Goal: Task Accomplishment & Management: Complete application form

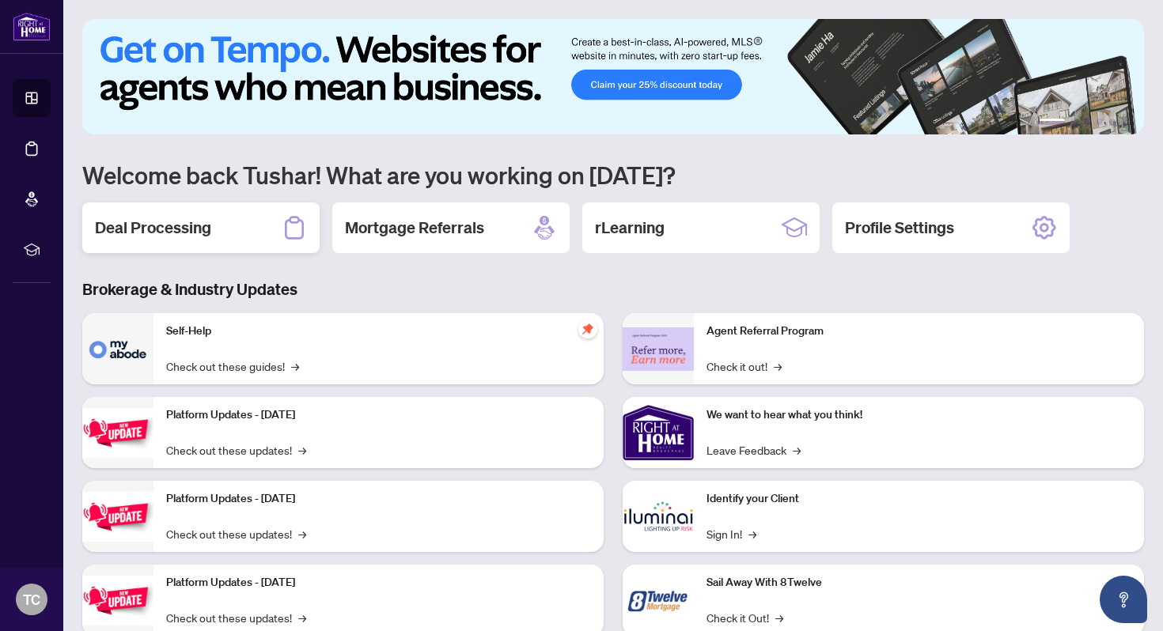
click at [262, 233] on div "Deal Processing" at bounding box center [200, 228] width 237 height 51
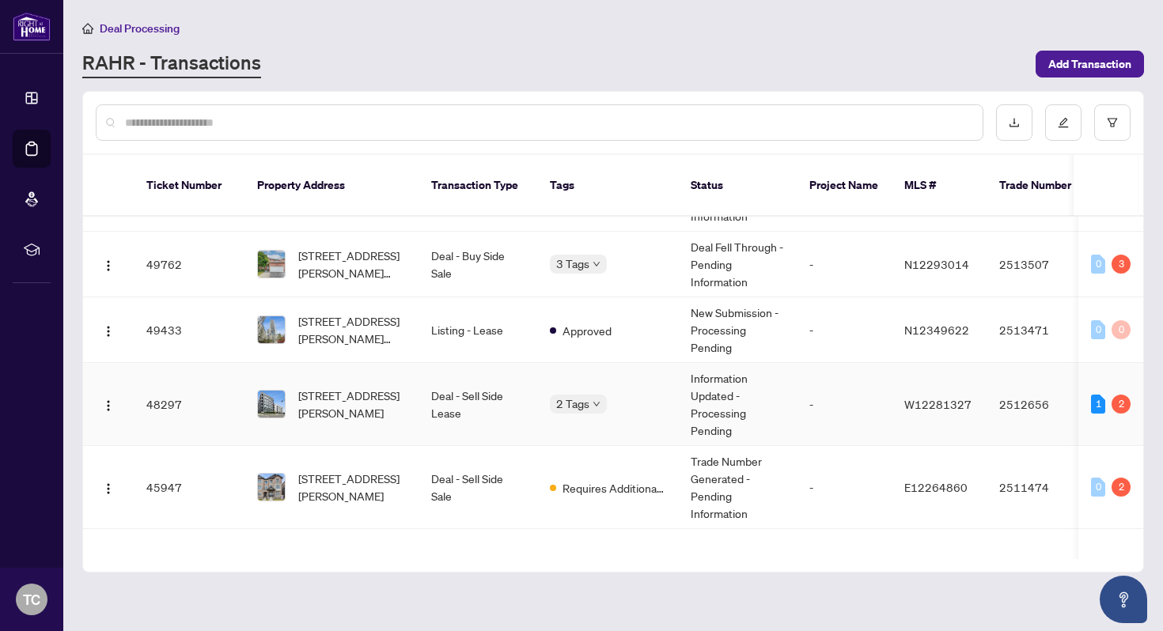
scroll to position [53, 0]
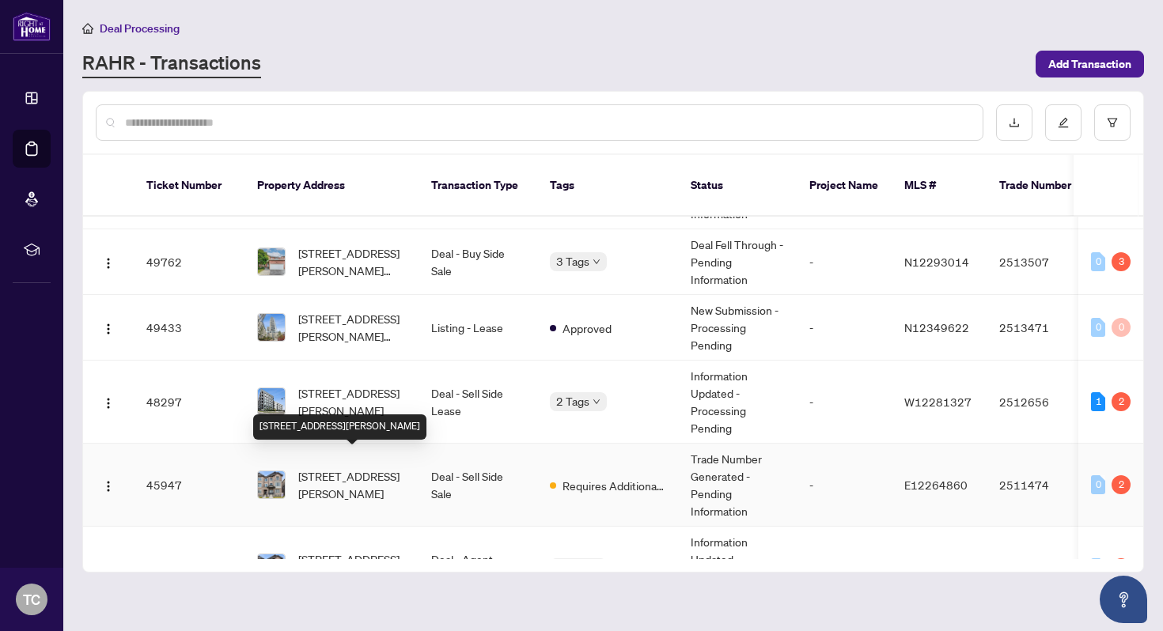
click at [399, 467] on span "[STREET_ADDRESS][PERSON_NAME]" at bounding box center [352, 484] width 108 height 35
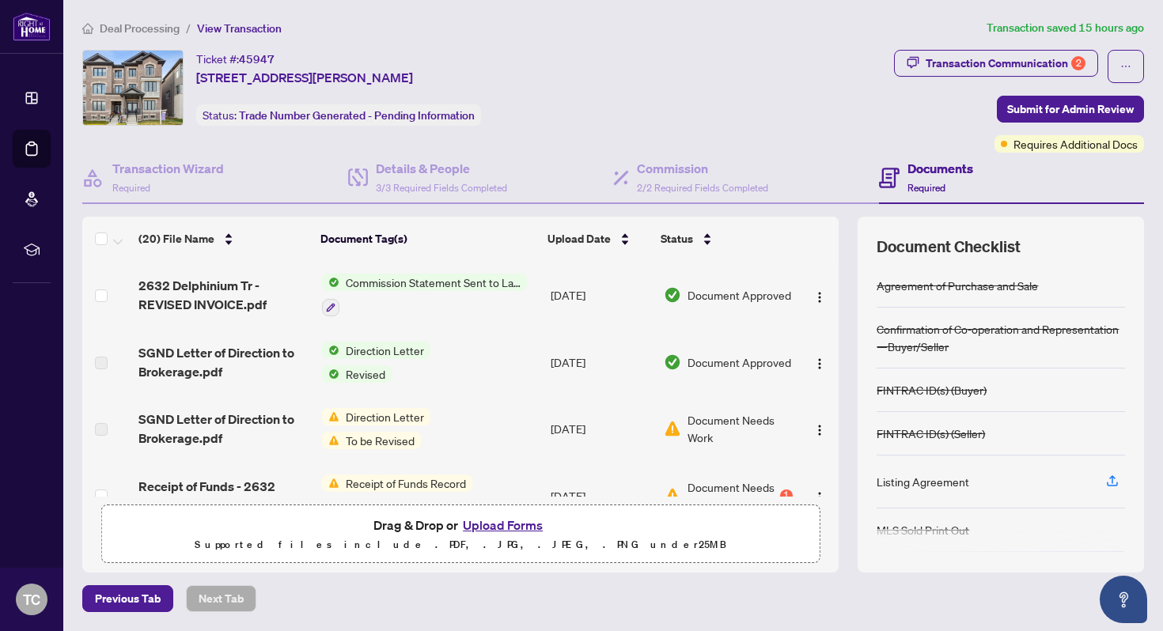
click at [441, 298] on div at bounding box center [424, 306] width 205 height 19
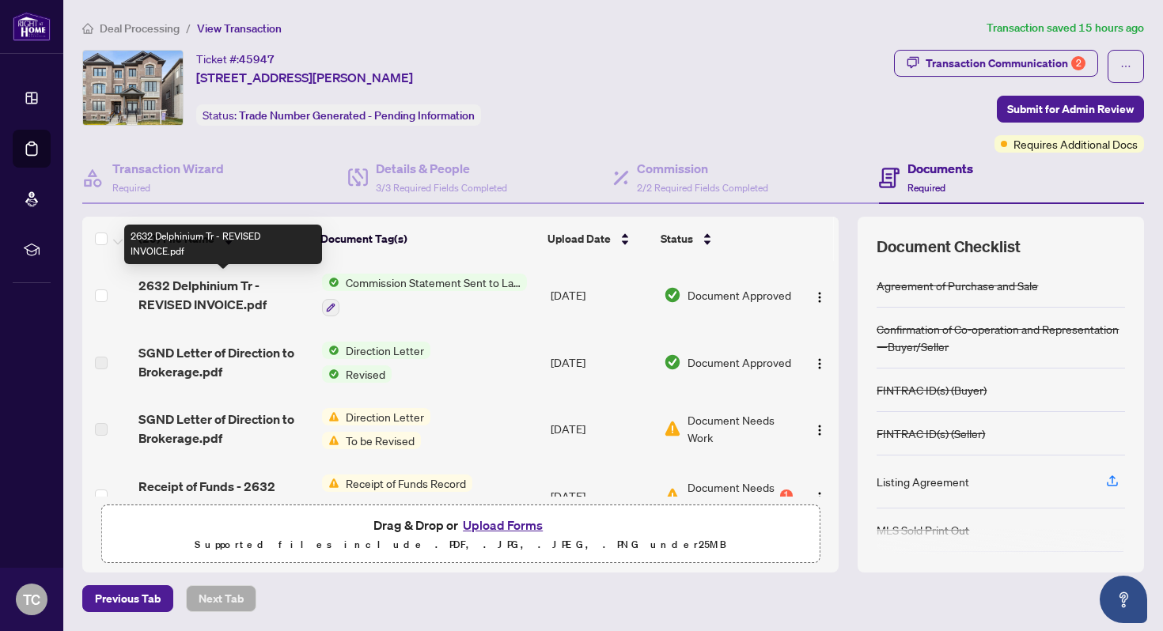
click at [237, 290] on span "2632 Delphinium Tr - REVISED INVOICE.pdf" at bounding box center [223, 295] width 170 height 38
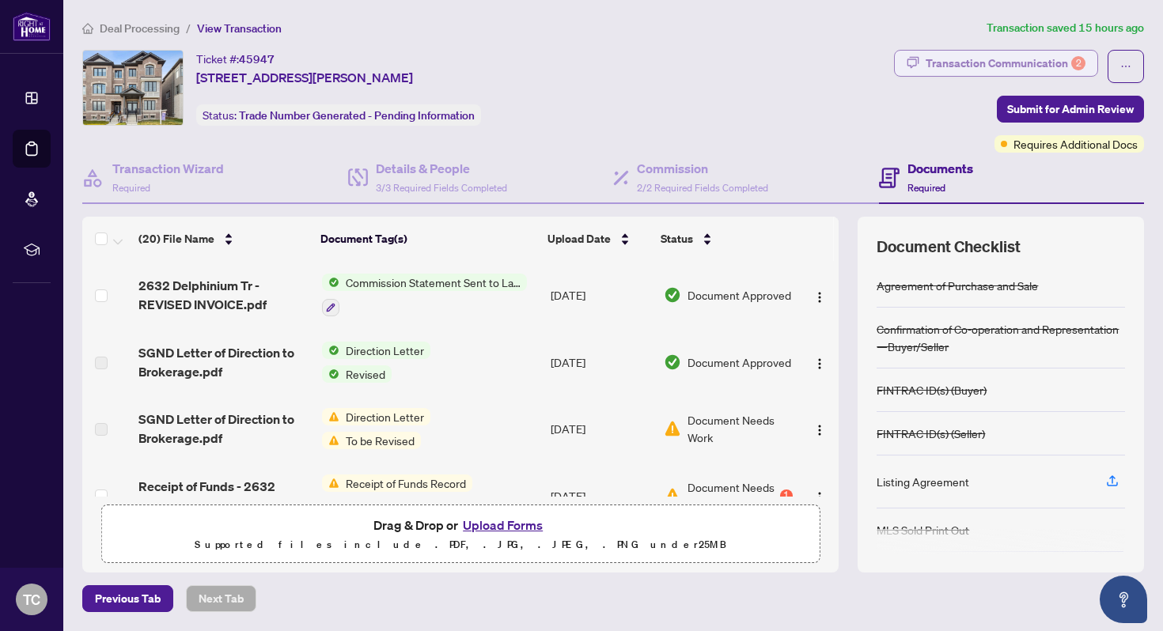
click at [1021, 62] on div "Transaction Communication 2" at bounding box center [1005, 63] width 160 height 25
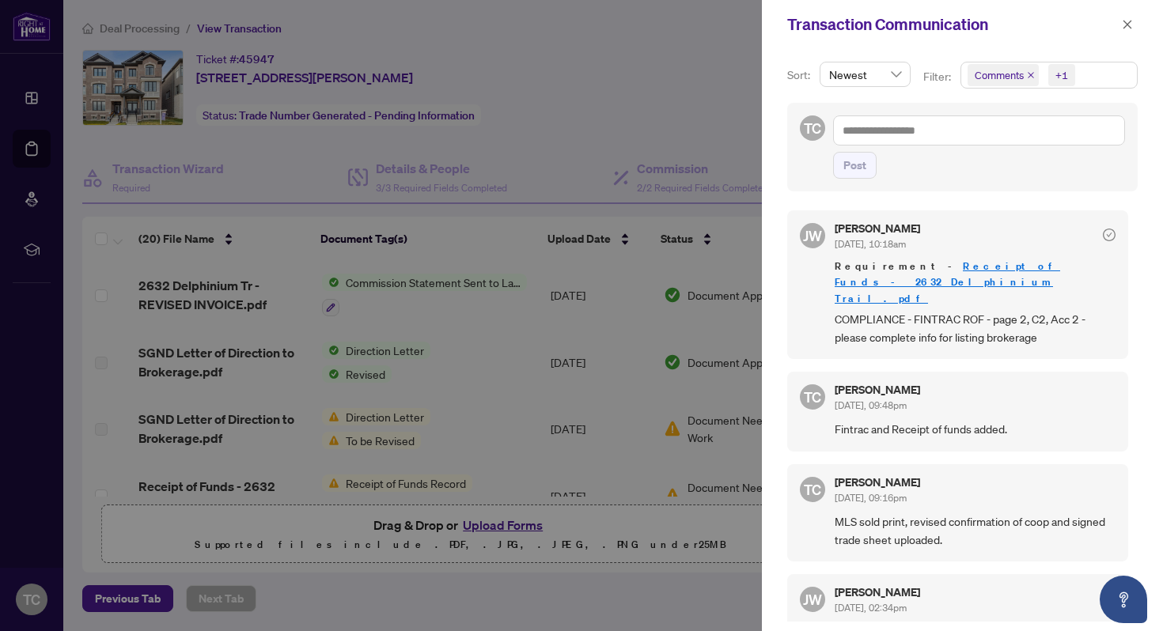
click at [954, 267] on link "Receipt of Funds - 2632 Delphinium Trail.pdf" at bounding box center [947, 281] width 225 height 45
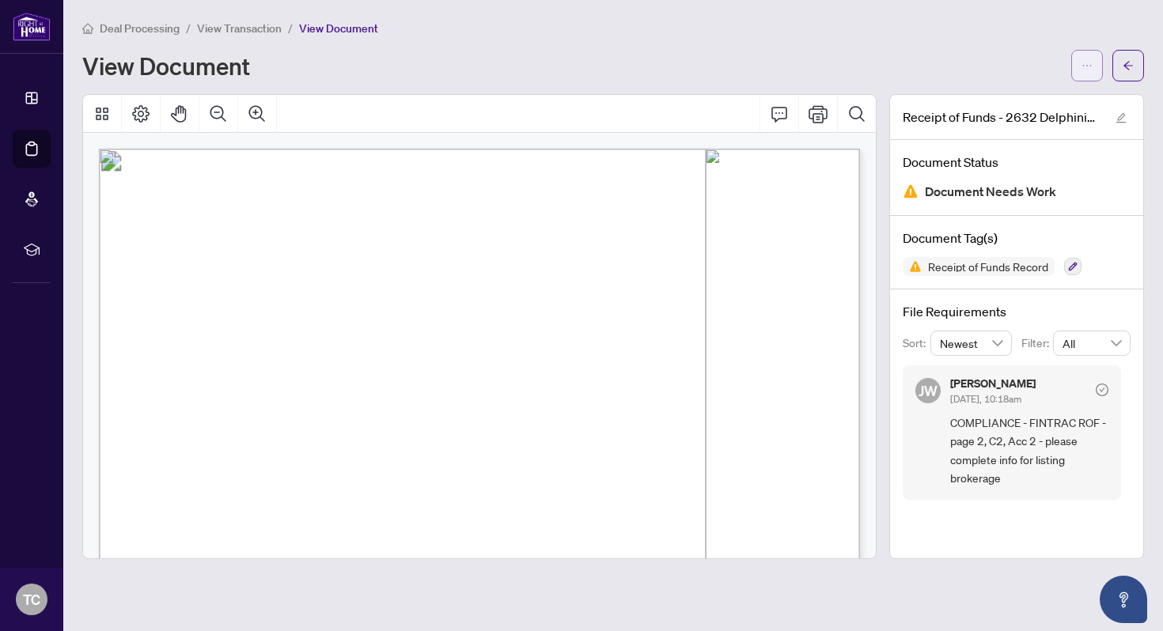
click at [1090, 56] on span "button" at bounding box center [1086, 65] width 11 height 25
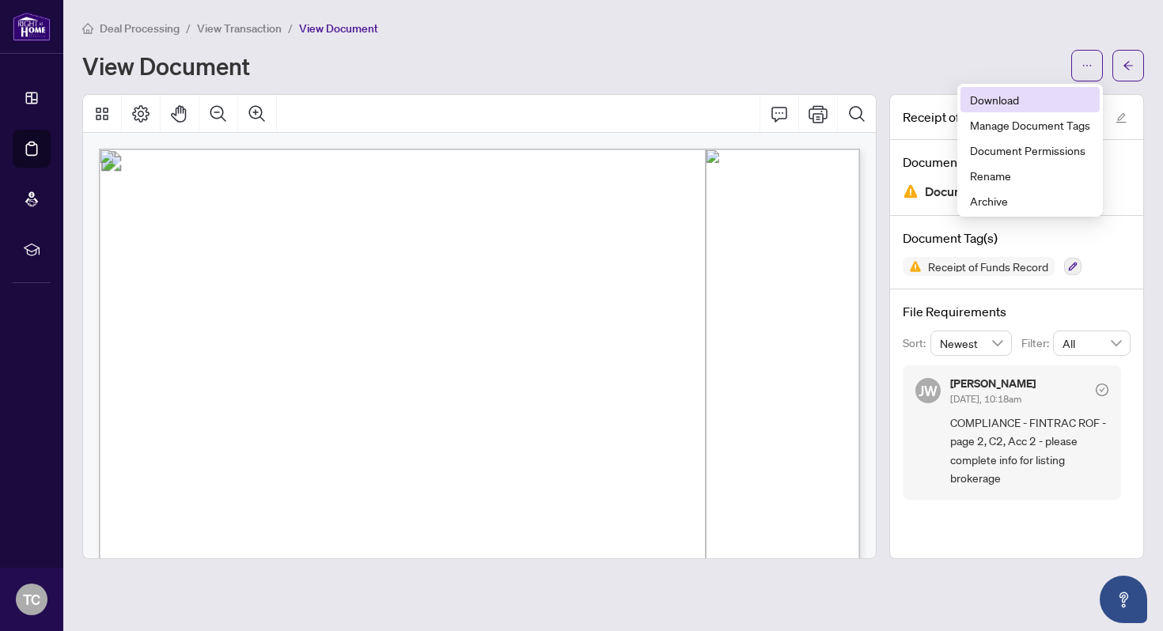
click at [1029, 98] on span "Download" at bounding box center [1030, 99] width 120 height 17
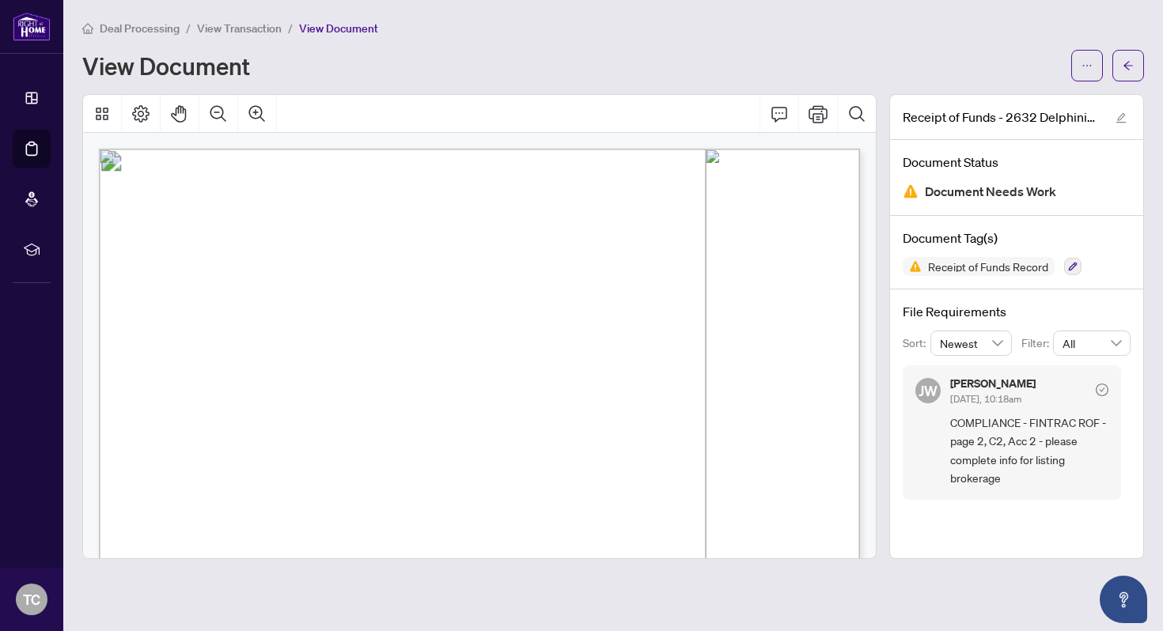
click at [1057, 21] on div "Deal Processing / View Transaction / View Document" at bounding box center [613, 28] width 1062 height 18
click at [1087, 65] on icon "ellipsis" at bounding box center [1087, 66] width 9 height 2
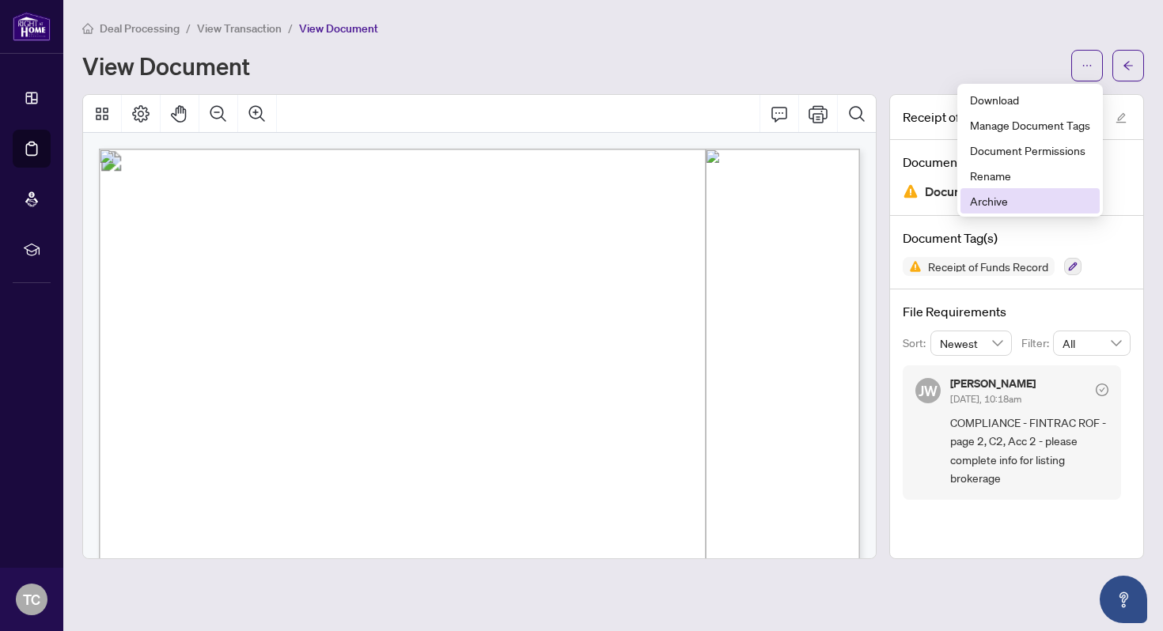
click at [1009, 198] on span "Archive" at bounding box center [1030, 200] width 120 height 17
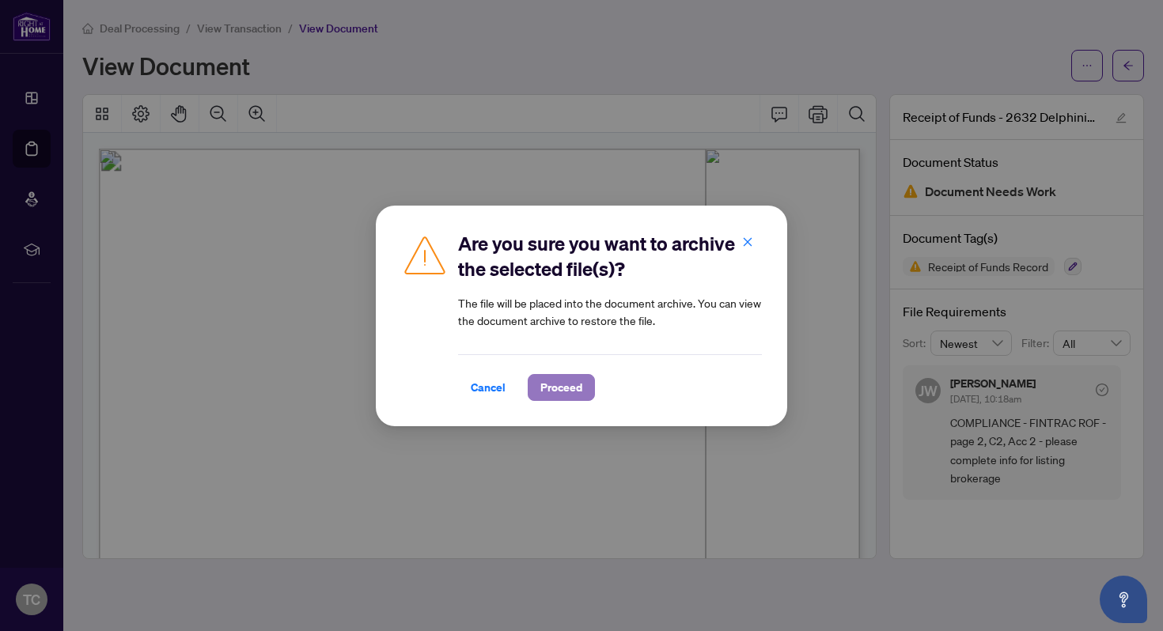
click at [564, 382] on span "Proceed" at bounding box center [561, 387] width 42 height 25
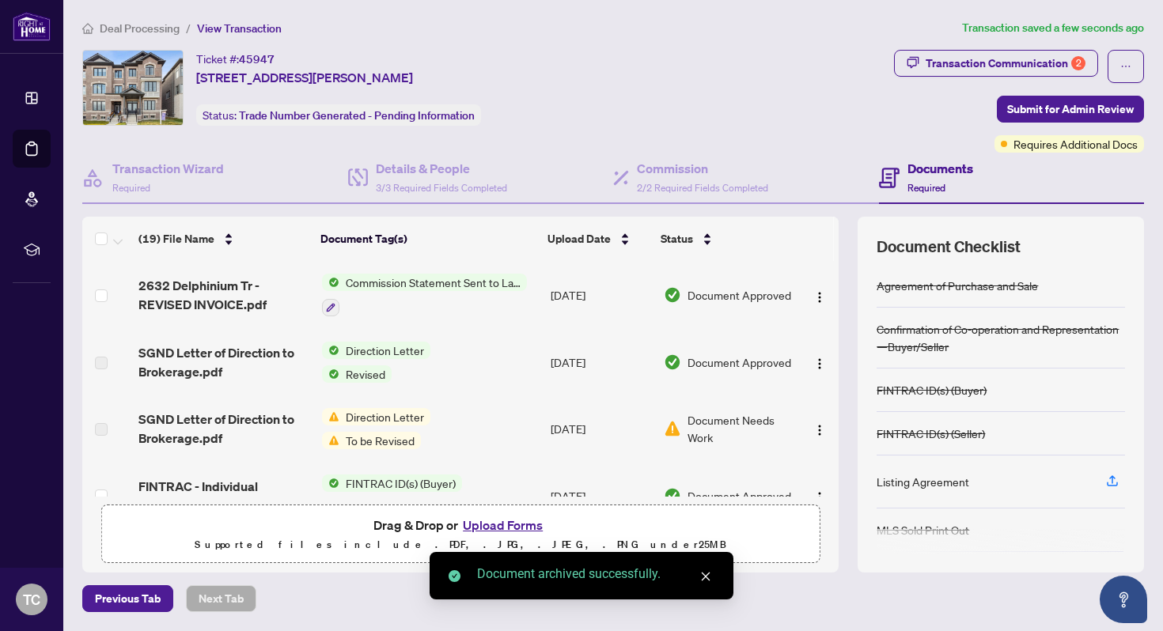
click at [483, 525] on button "Upload Forms" at bounding box center [502, 525] width 89 height 21
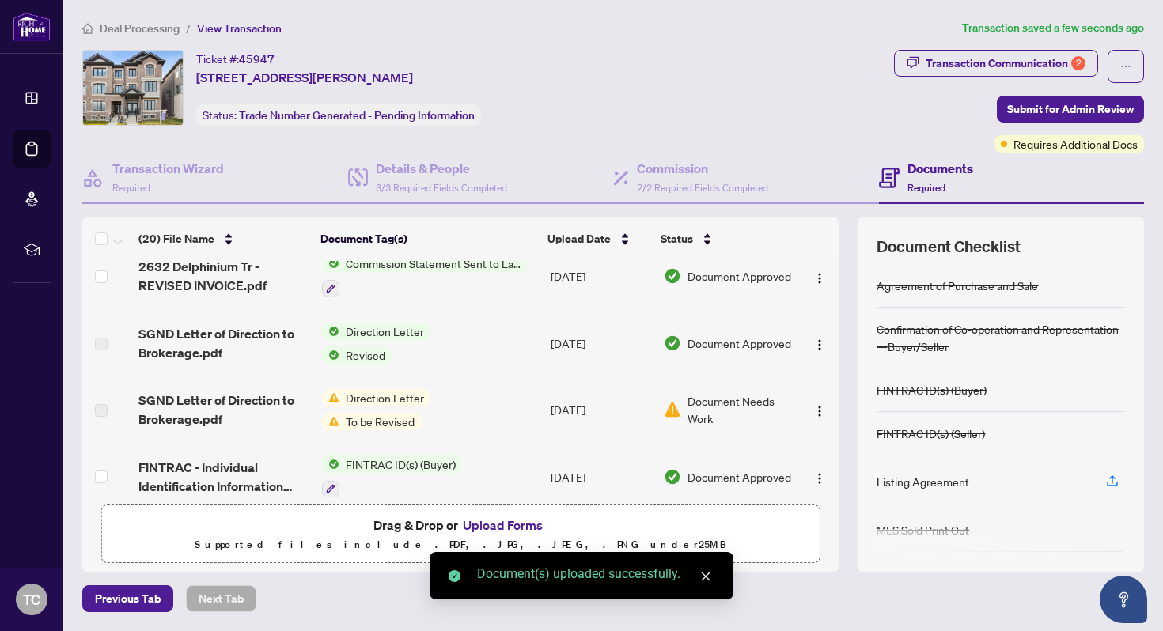
scroll to position [100, 0]
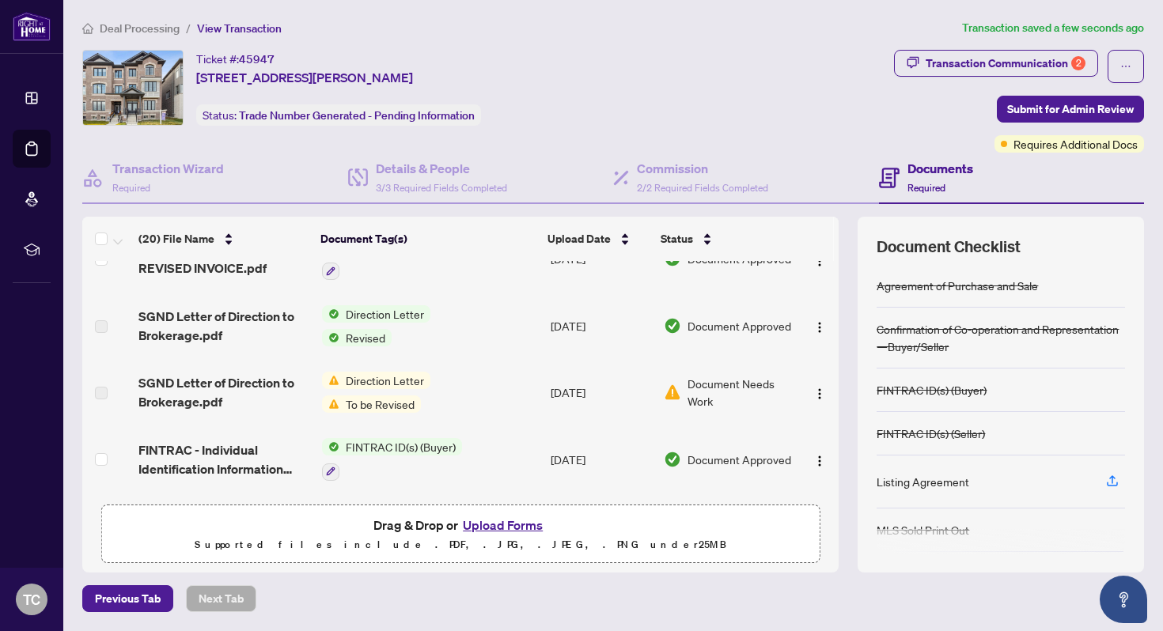
click at [477, 392] on td "Direction Letter To be Revised" at bounding box center [430, 392] width 229 height 66
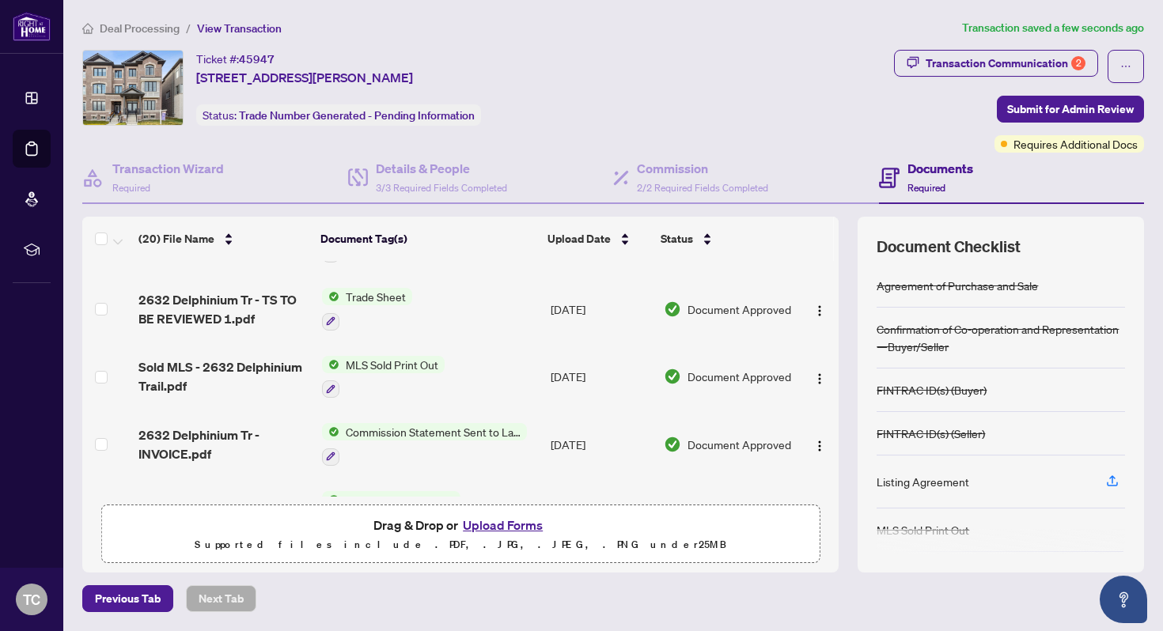
scroll to position [0, 0]
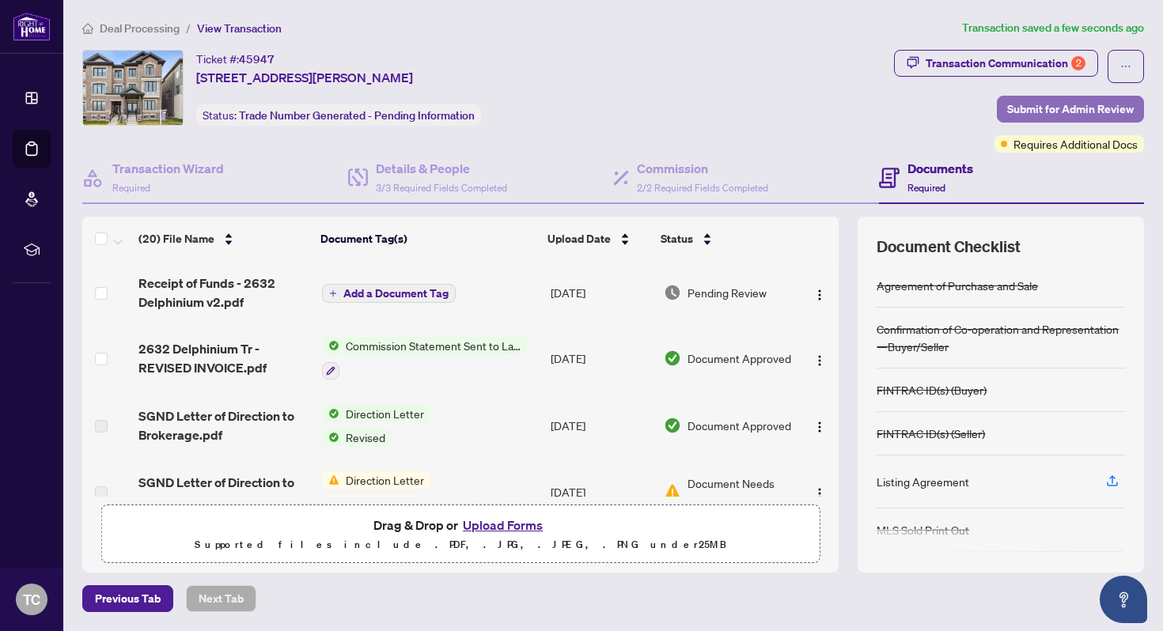
click at [1084, 104] on span "Submit for Admin Review" at bounding box center [1070, 109] width 127 height 25
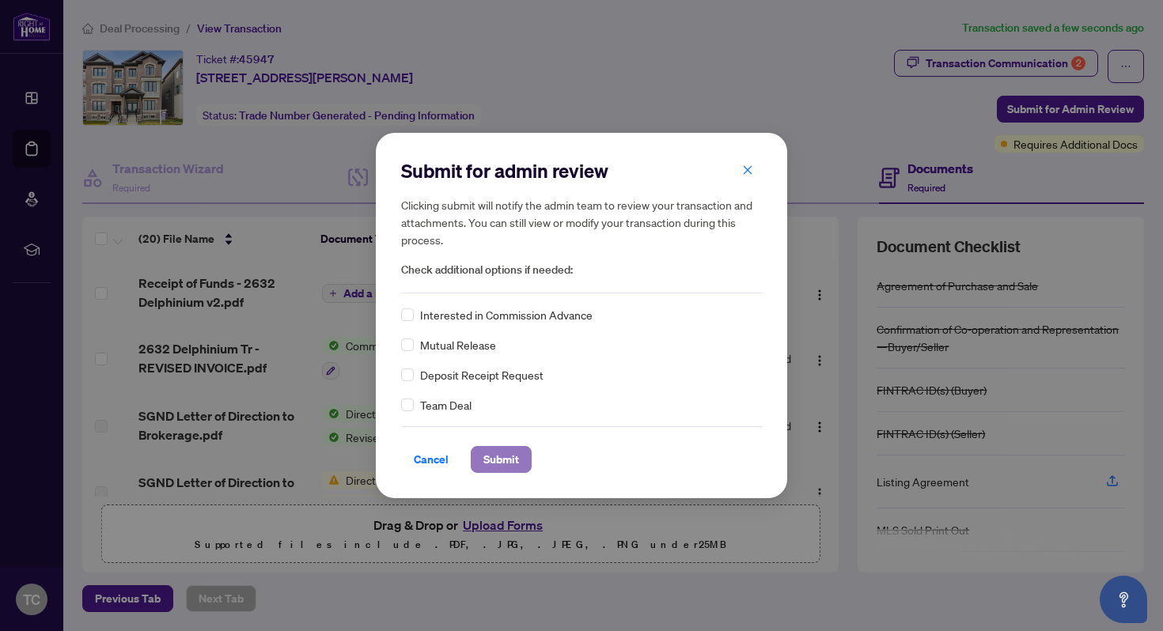
click at [518, 460] on span "Submit" at bounding box center [501, 459] width 36 height 25
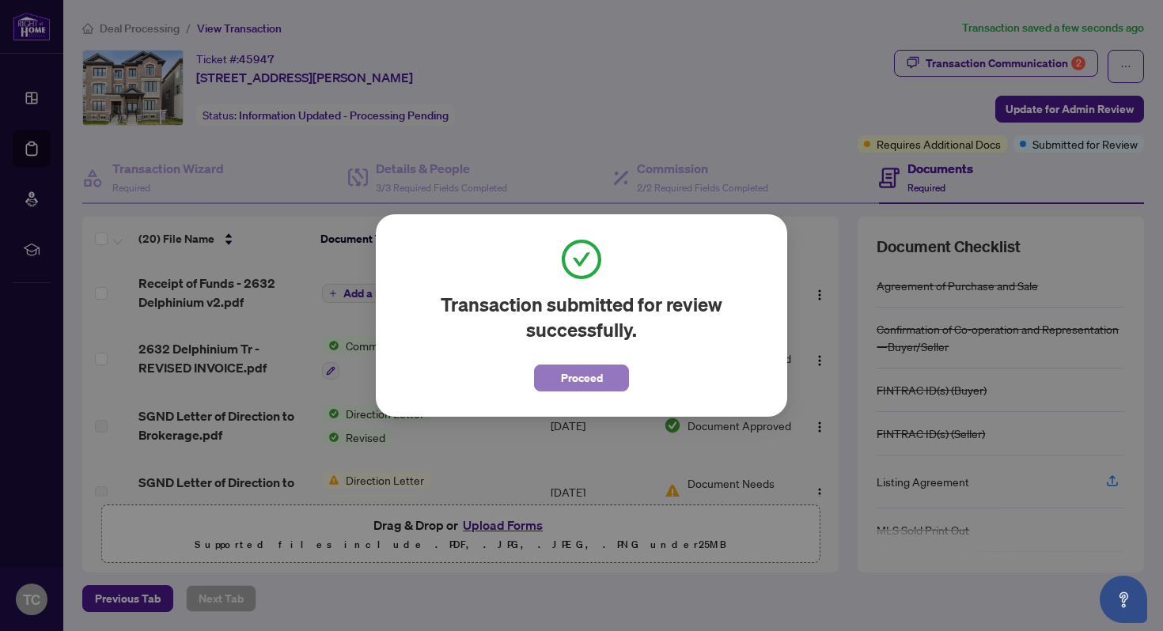
click at [576, 380] on span "Proceed" at bounding box center [582, 377] width 42 height 25
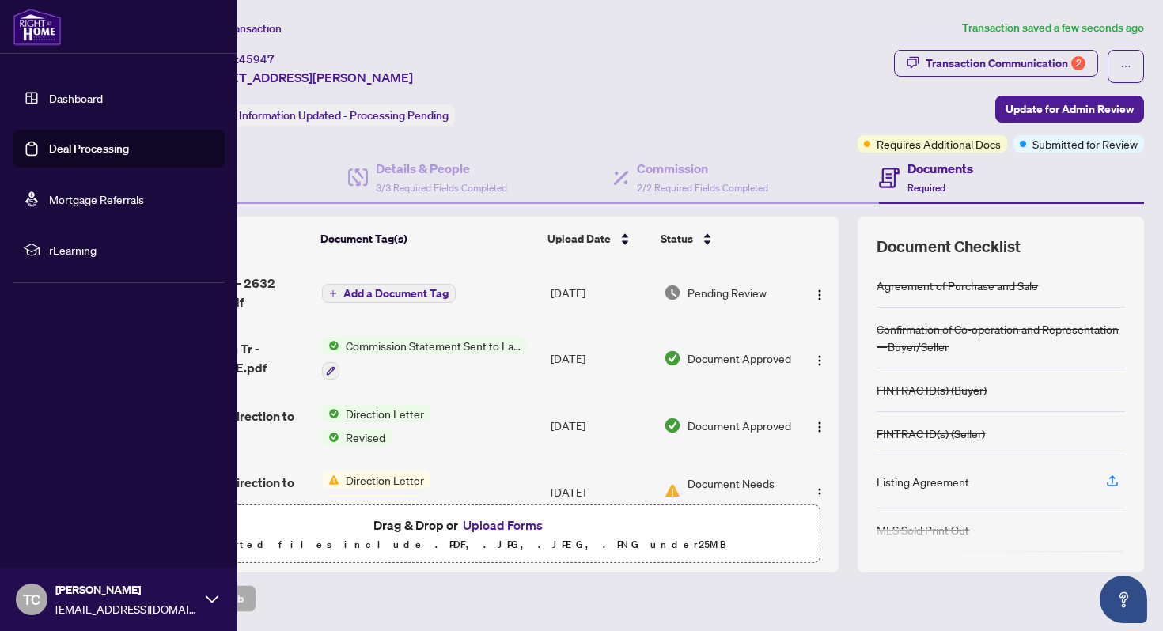
click at [49, 97] on link "Dashboard" at bounding box center [76, 98] width 54 height 14
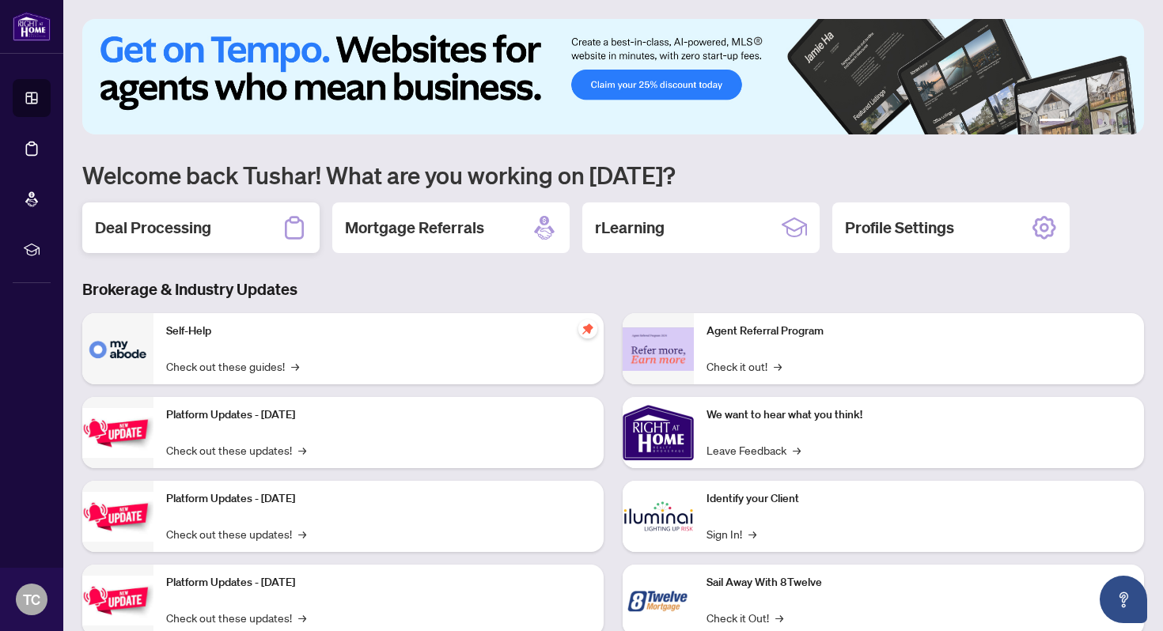
click at [228, 224] on div "Deal Processing" at bounding box center [200, 228] width 237 height 51
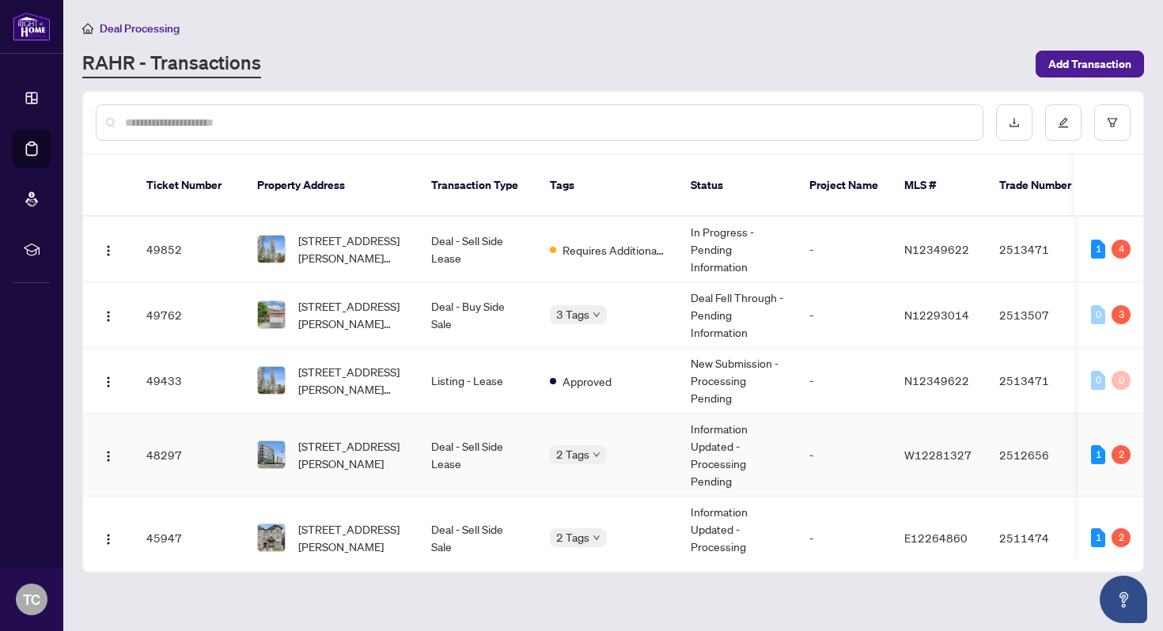
click at [515, 426] on td "Deal - Sell Side Lease" at bounding box center [477, 455] width 119 height 83
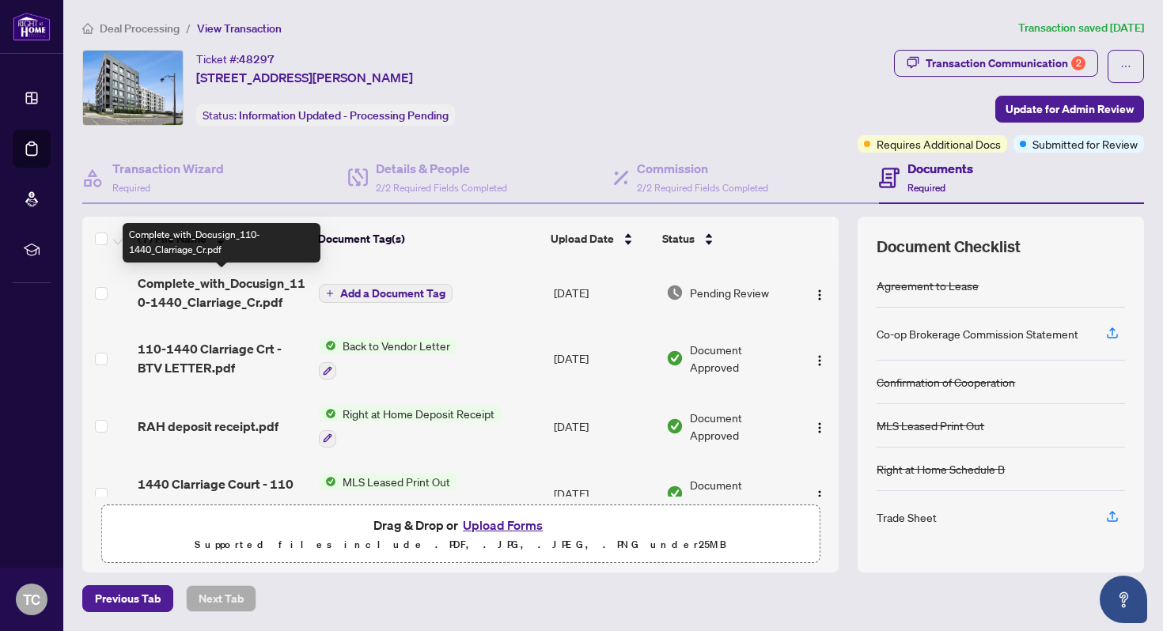
click at [248, 292] on span "Complete_with_Docusign_110-1440_Clarriage_Cr.pdf" at bounding box center [222, 293] width 168 height 38
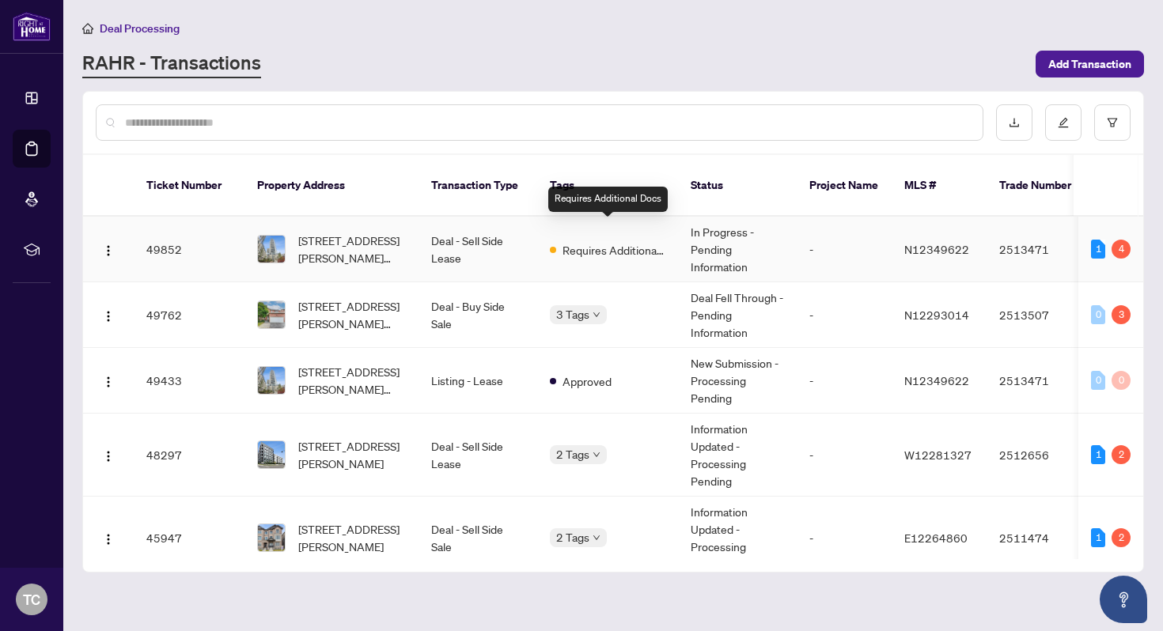
click at [581, 241] on span "Requires Additional Docs" at bounding box center [613, 249] width 103 height 17
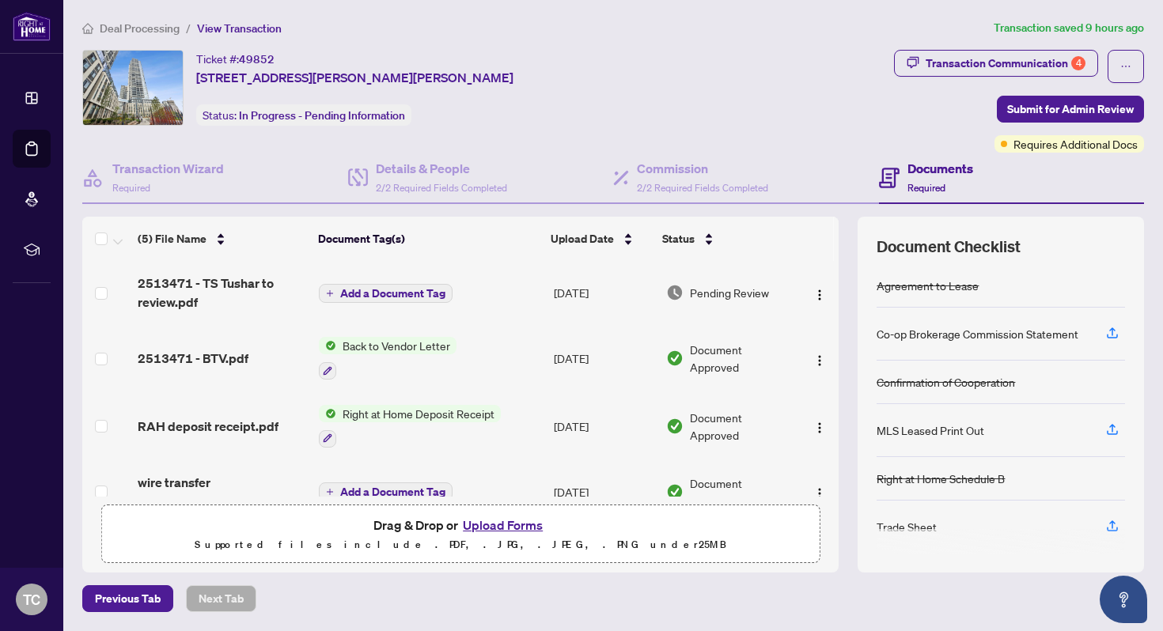
click at [244, 349] on span "2513471 - BTV.pdf" at bounding box center [193, 358] width 111 height 19
click at [256, 282] on span "2513471 - TS Tushar to review.pdf" at bounding box center [222, 293] width 168 height 38
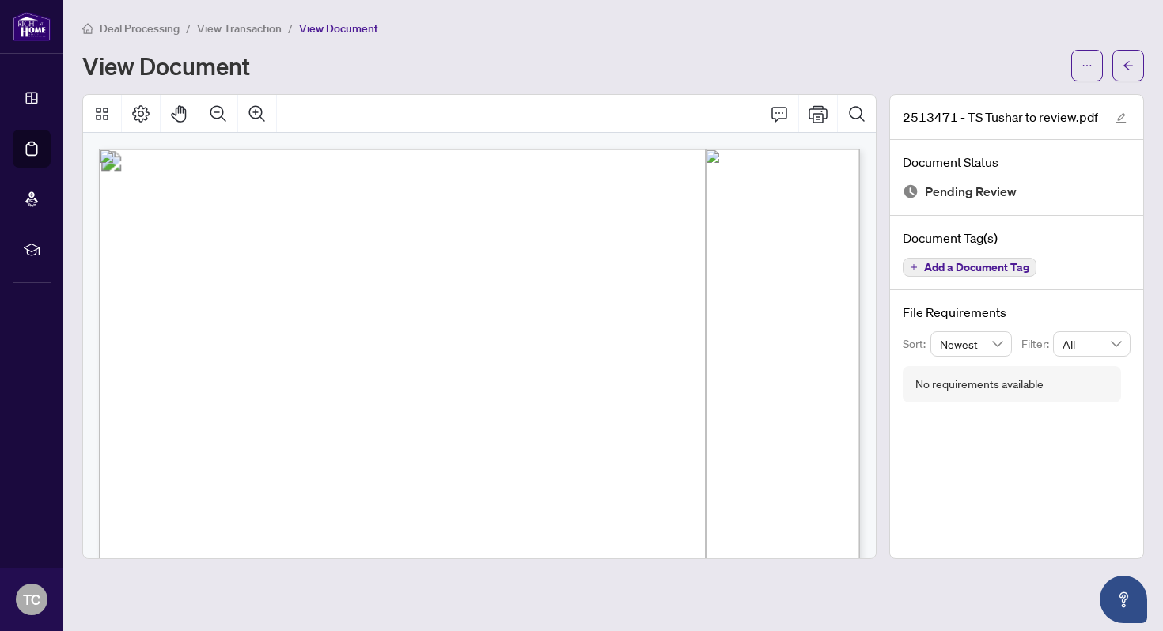
scroll to position [221, 0]
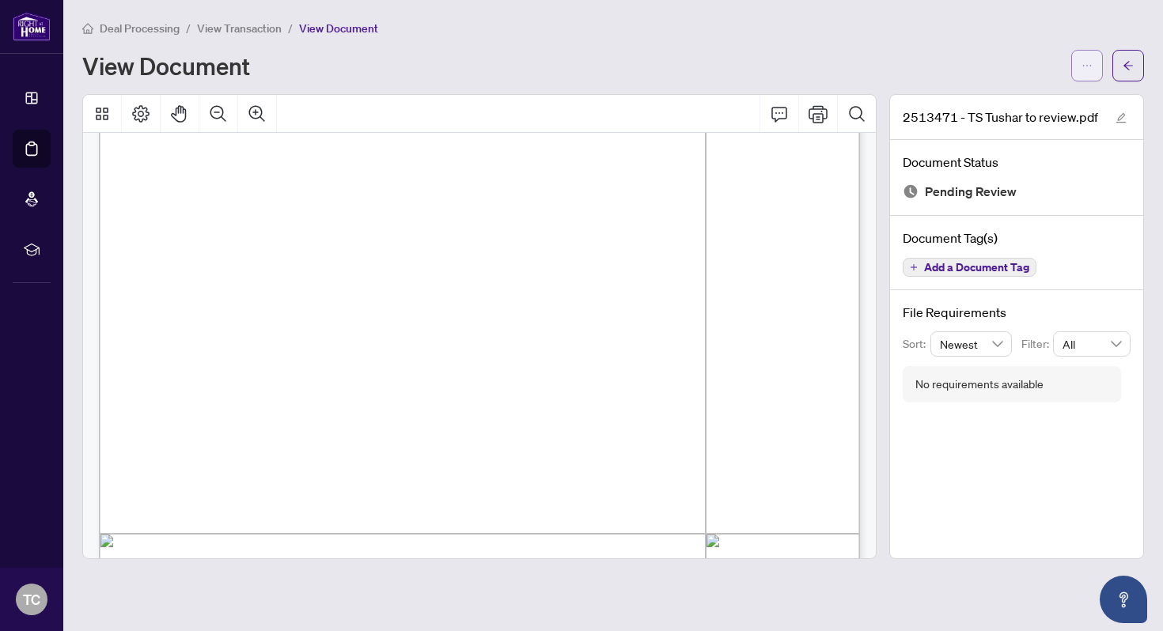
click at [1084, 68] on icon "ellipsis" at bounding box center [1086, 65] width 11 height 11
click at [1033, 103] on span "Download" at bounding box center [1030, 99] width 120 height 17
click at [1081, 59] on button "button" at bounding box center [1087, 66] width 32 height 32
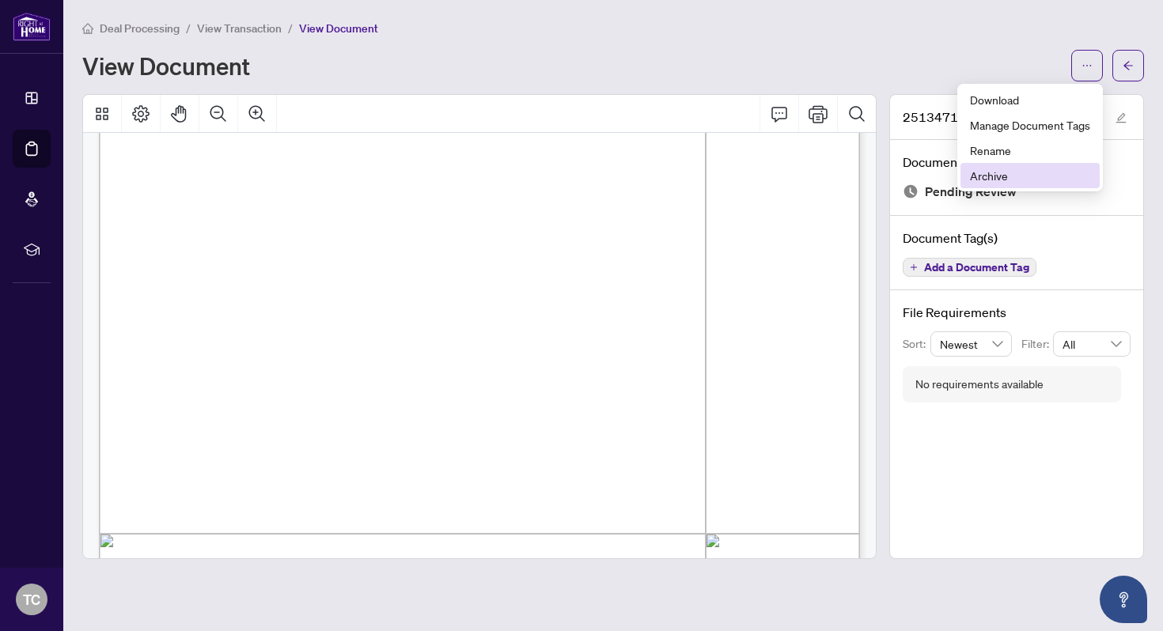
click at [1009, 174] on span "Archive" at bounding box center [1030, 175] width 120 height 17
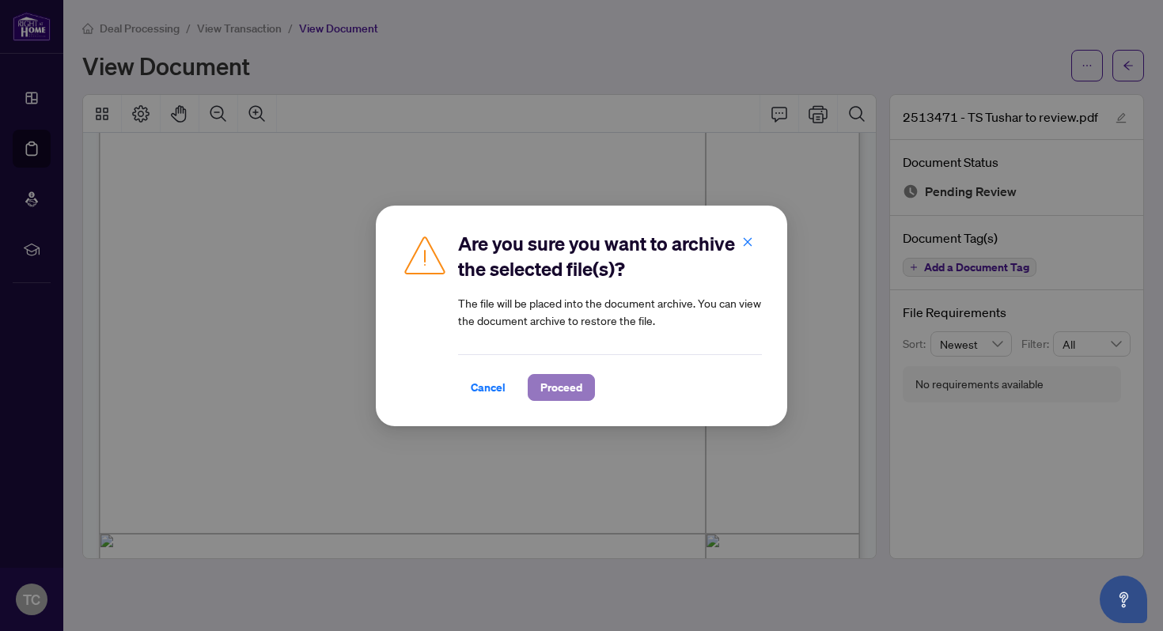
click at [581, 387] on span "Proceed" at bounding box center [561, 387] width 42 height 25
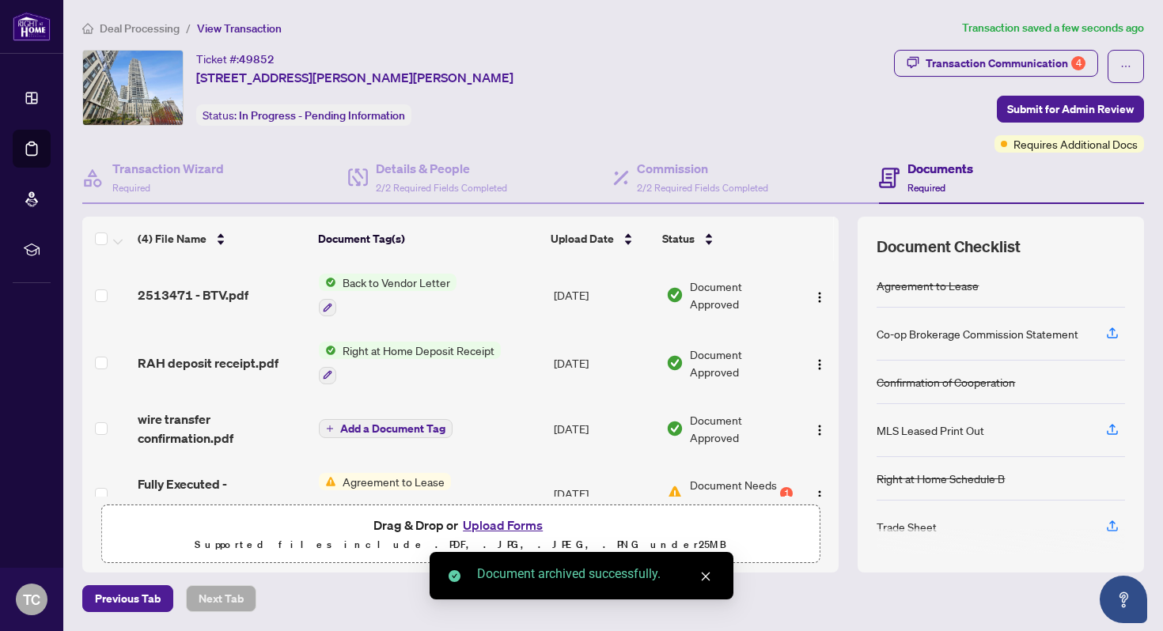
click at [520, 515] on button "Upload Forms" at bounding box center [502, 525] width 89 height 21
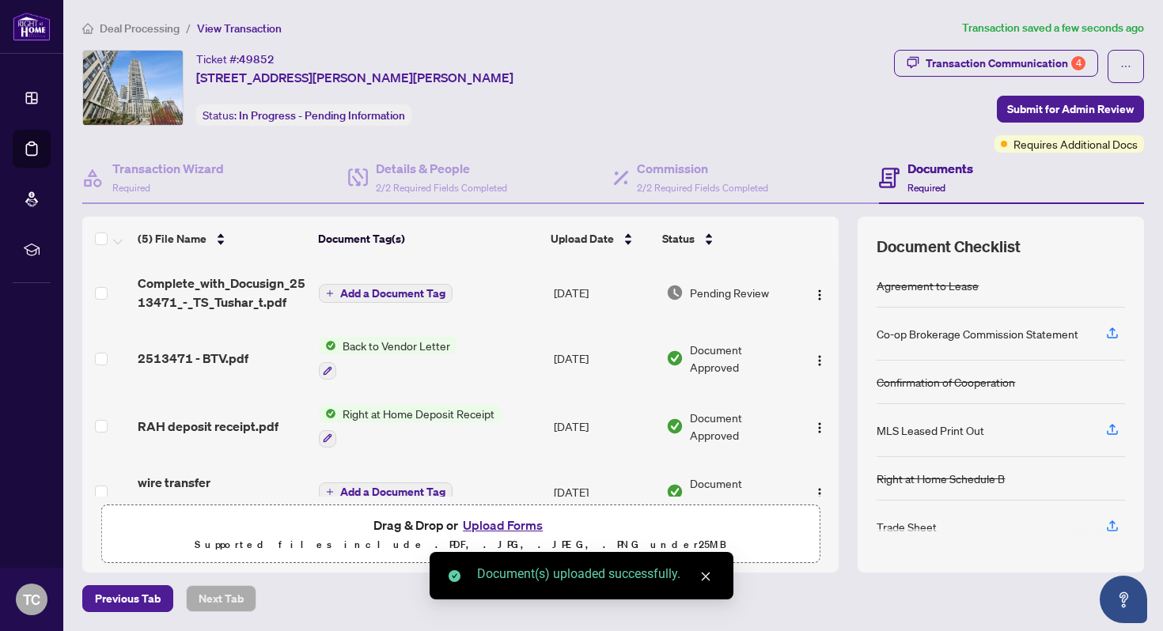
click at [421, 290] on span "Add a Document Tag" at bounding box center [392, 293] width 105 height 11
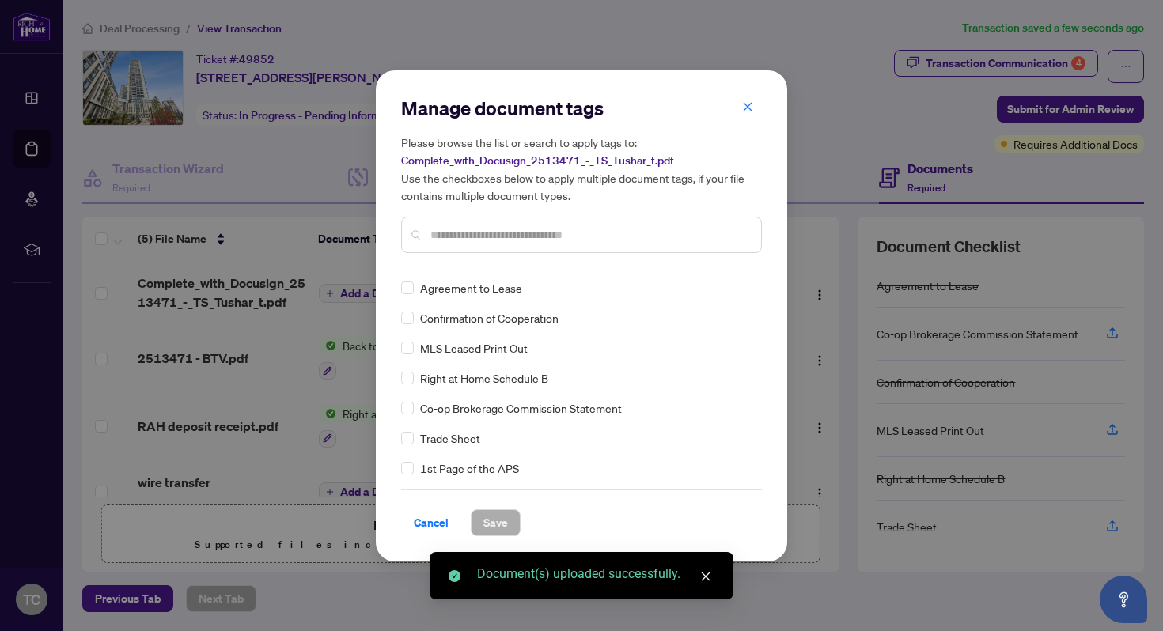
click at [537, 259] on div "Manage document tags Please browse the list or search to apply tags to: Complet…" at bounding box center [581, 181] width 361 height 171
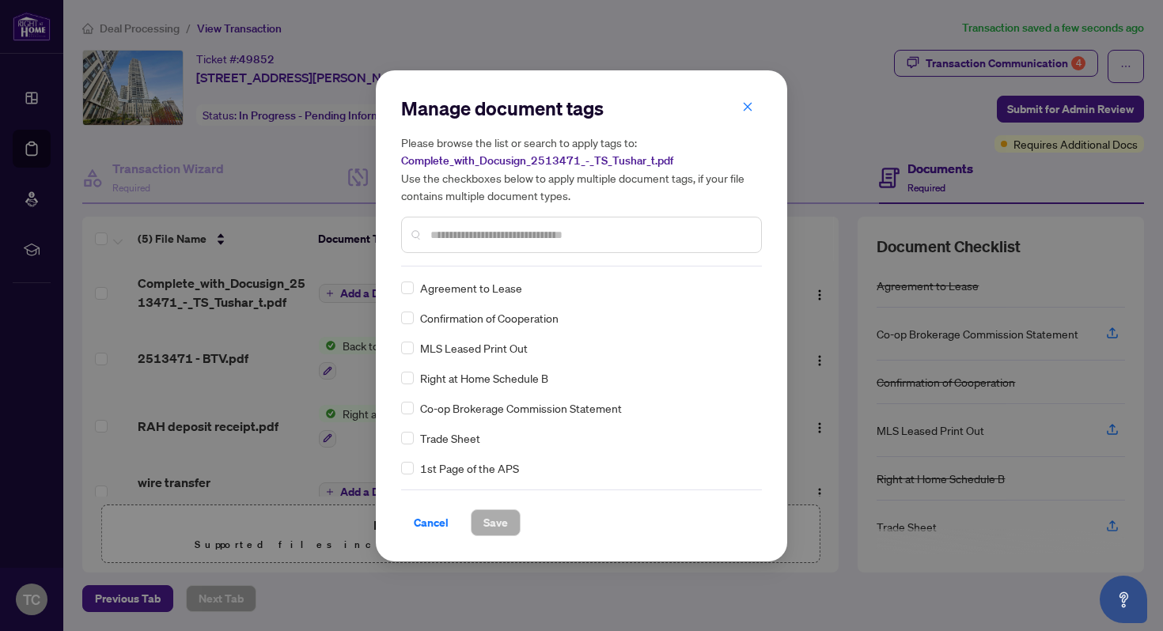
click at [530, 244] on div at bounding box center [581, 235] width 361 height 36
click at [414, 437] on div "Trade Sheet" at bounding box center [576, 438] width 351 height 17
click at [504, 524] on span "Save" at bounding box center [495, 522] width 25 height 25
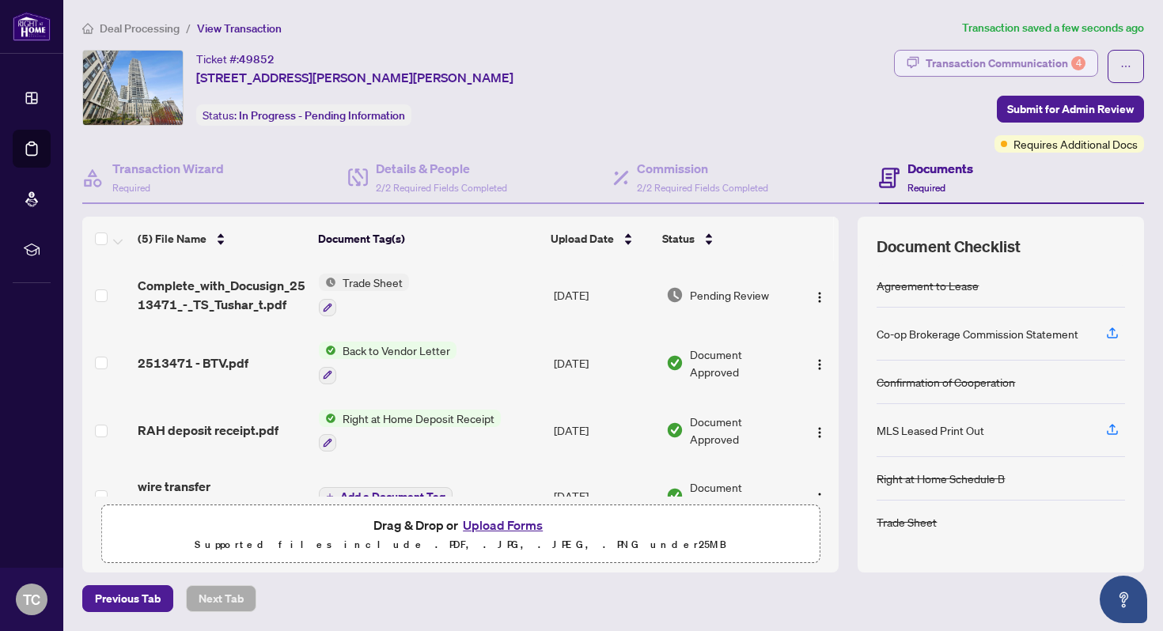
click at [972, 62] on div "Transaction Communication 4" at bounding box center [1005, 63] width 160 height 25
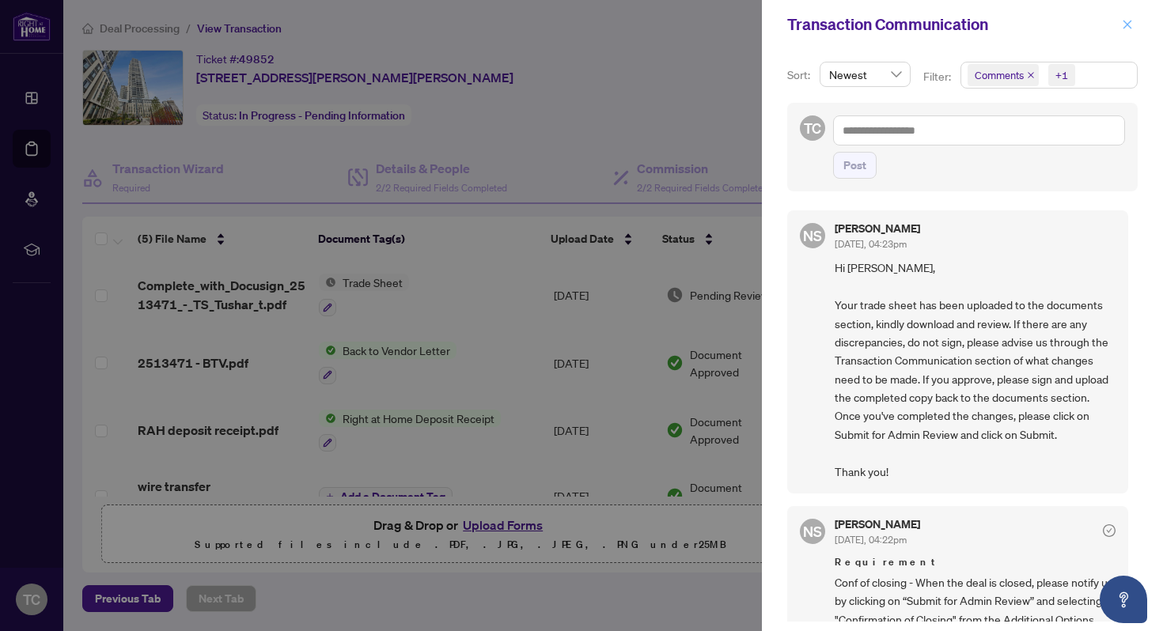
click at [1130, 21] on icon "close" at bounding box center [1127, 24] width 9 height 9
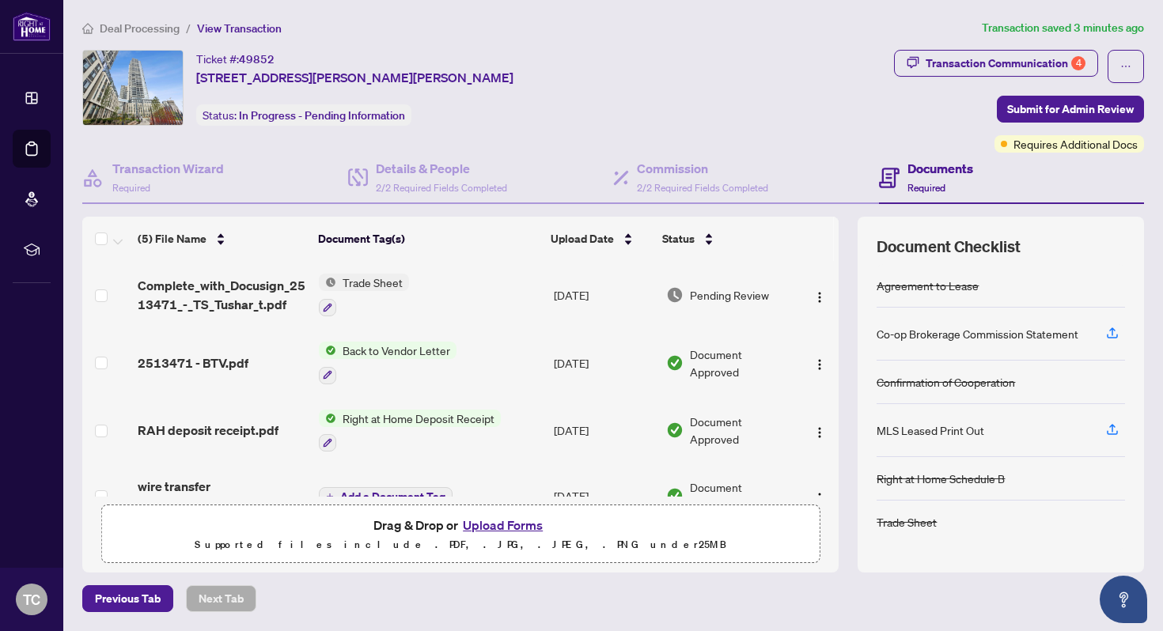
click at [502, 521] on button "Upload Forms" at bounding box center [502, 525] width 89 height 21
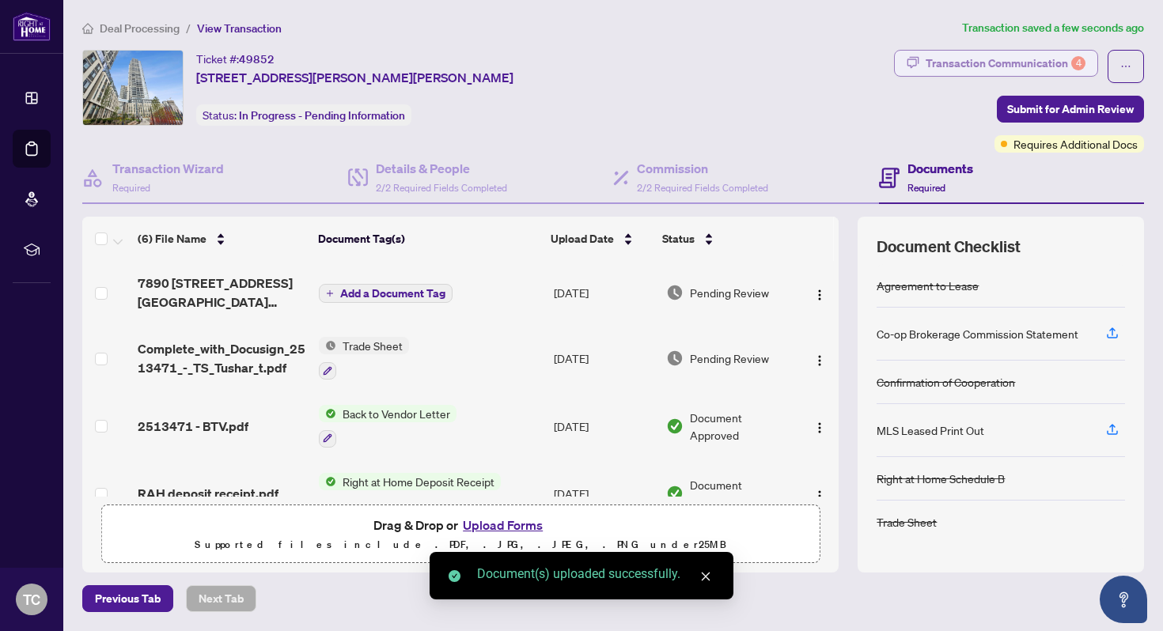
click at [997, 64] on div "Transaction Communication 4" at bounding box center [1005, 63] width 160 height 25
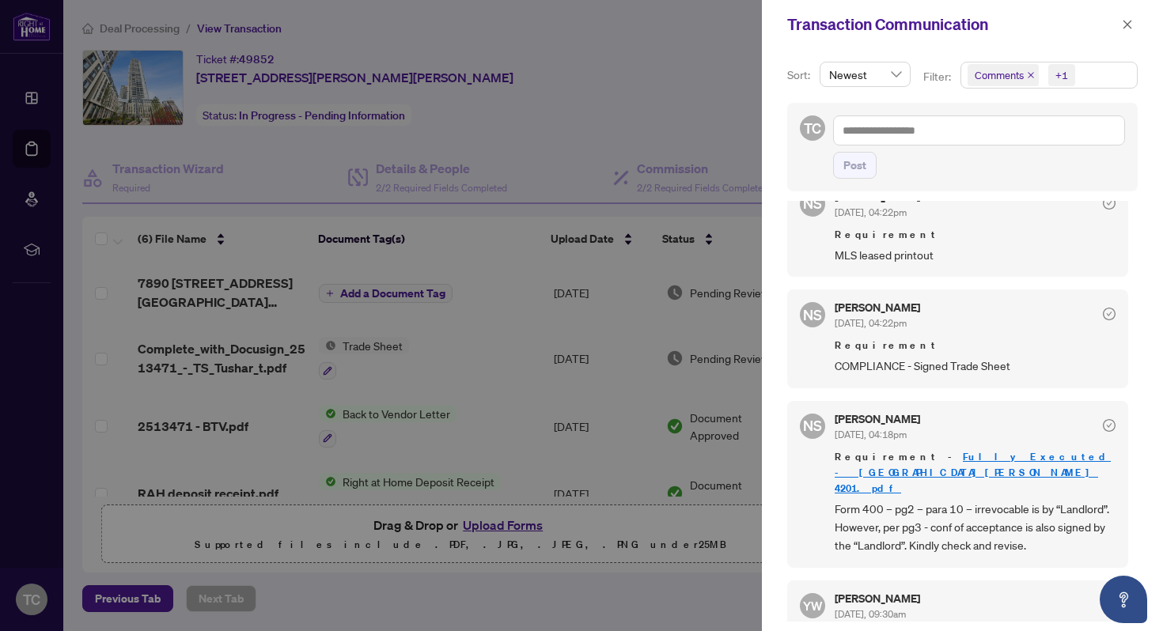
scroll to position [736, 0]
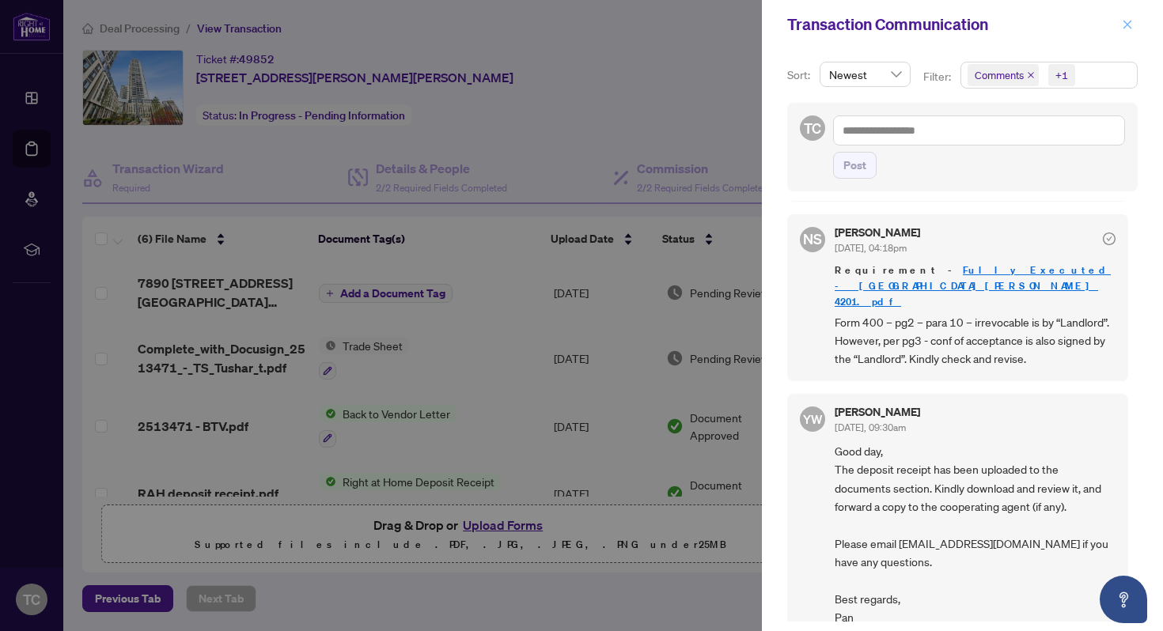
click at [1122, 25] on icon "close" at bounding box center [1127, 24] width 11 height 11
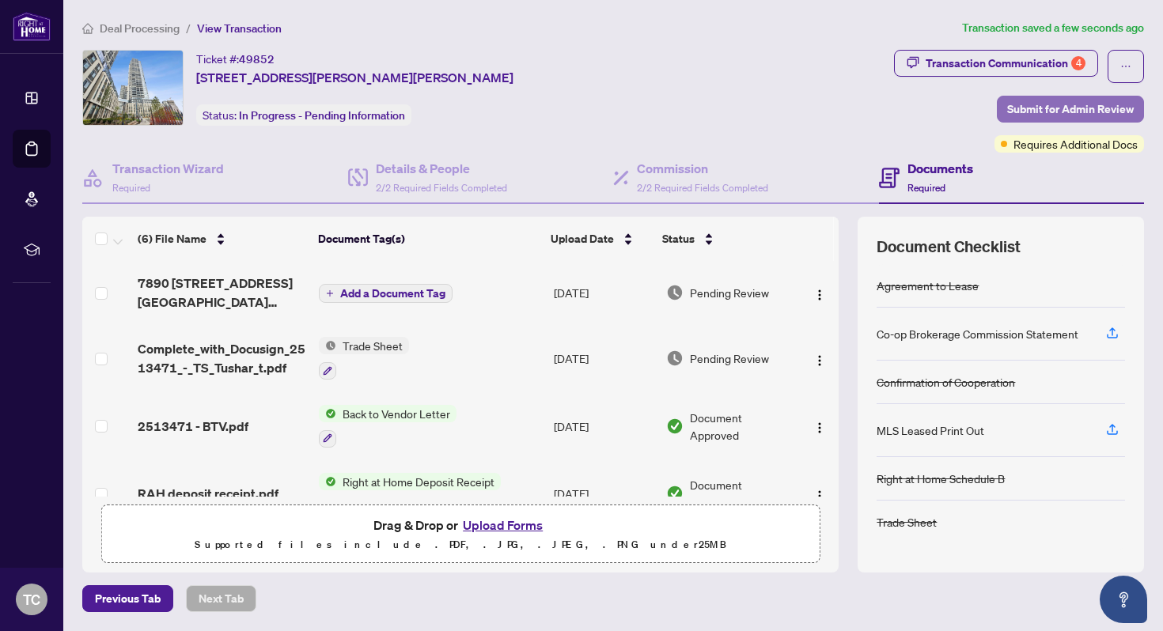
click at [1057, 97] on span "Submit for Admin Review" at bounding box center [1070, 109] width 127 height 25
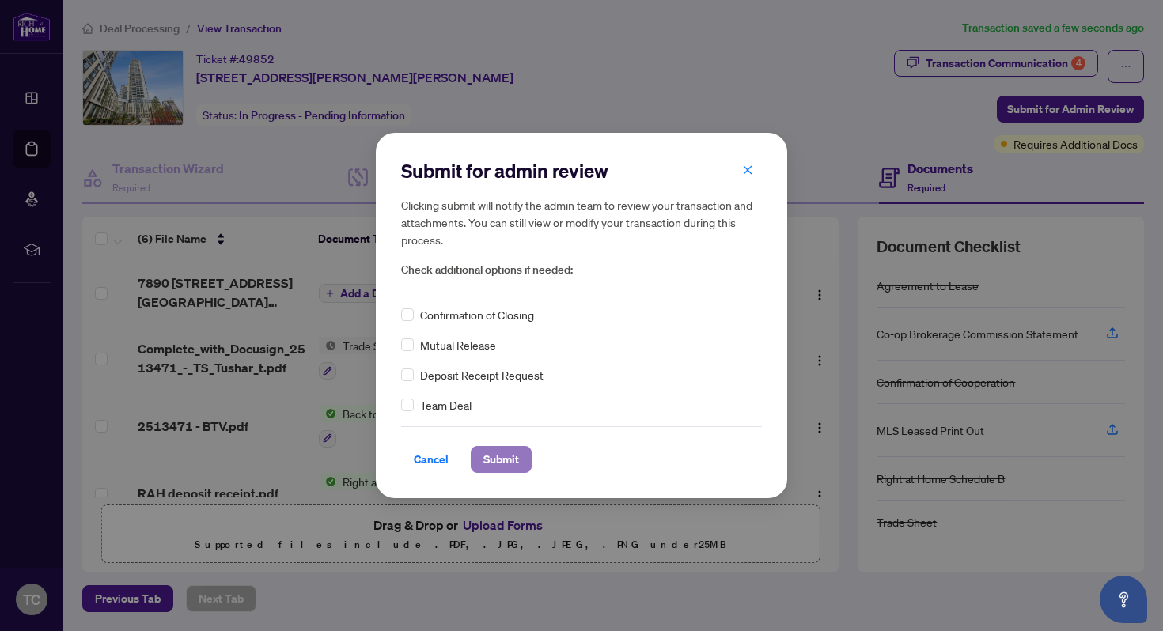
click at [506, 466] on span "Submit" at bounding box center [501, 459] width 36 height 25
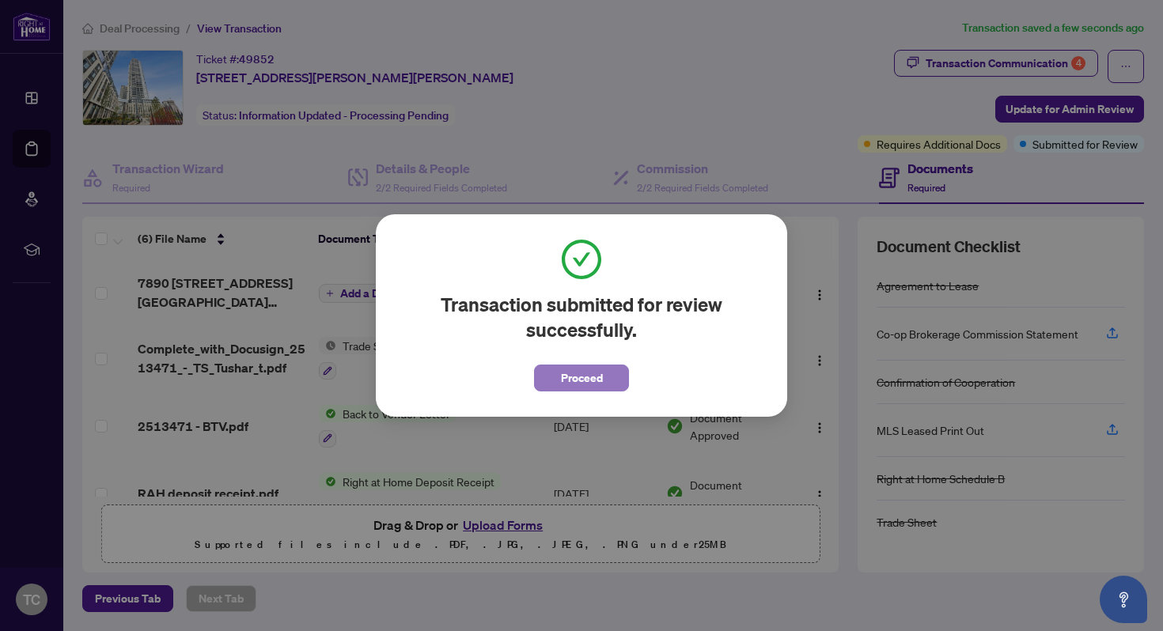
click at [575, 380] on span "Proceed" at bounding box center [582, 377] width 42 height 25
